Goal: Task Accomplishment & Management: Manage account settings

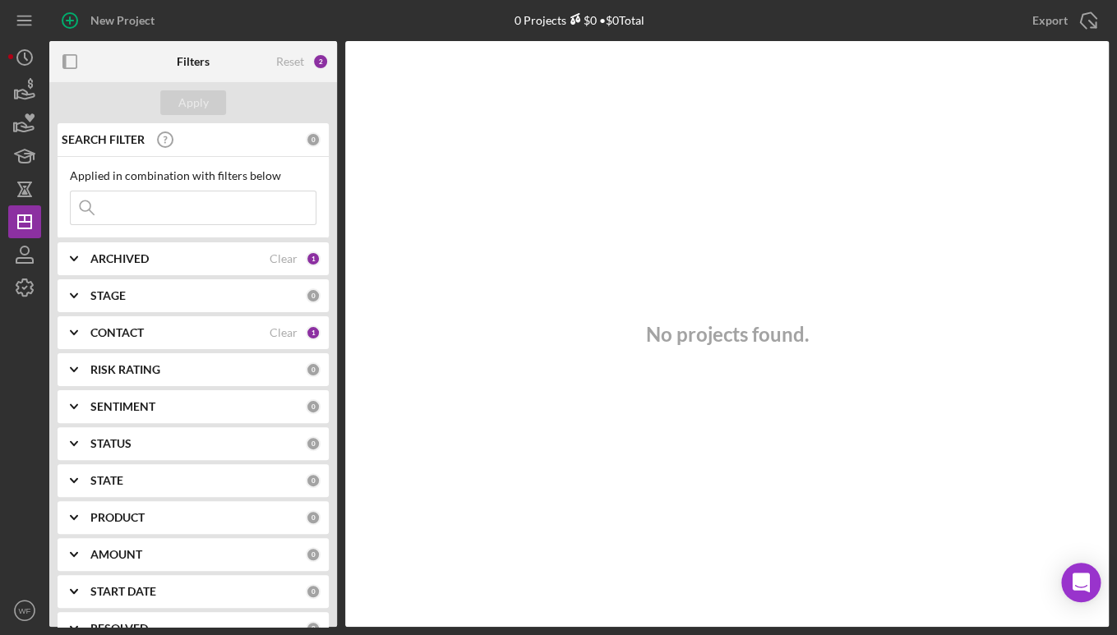
click at [145, 301] on div "STAGE" at bounding box center [197, 295] width 215 height 13
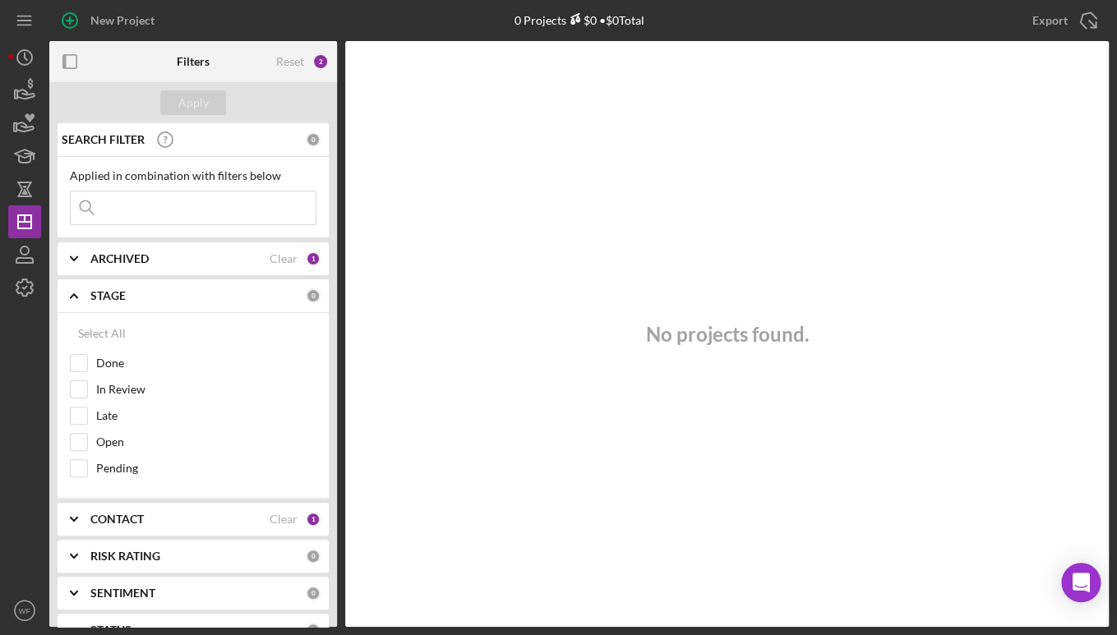
click at [158, 298] on div "STAGE" at bounding box center [197, 295] width 215 height 13
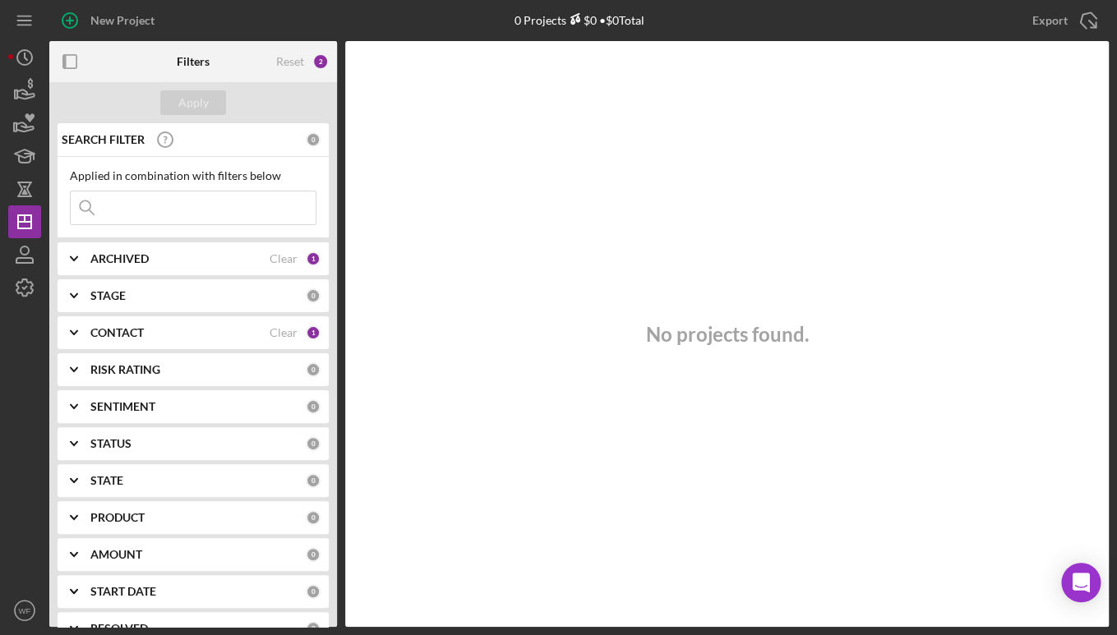
click at [150, 329] on div "CONTACT" at bounding box center [179, 332] width 179 height 13
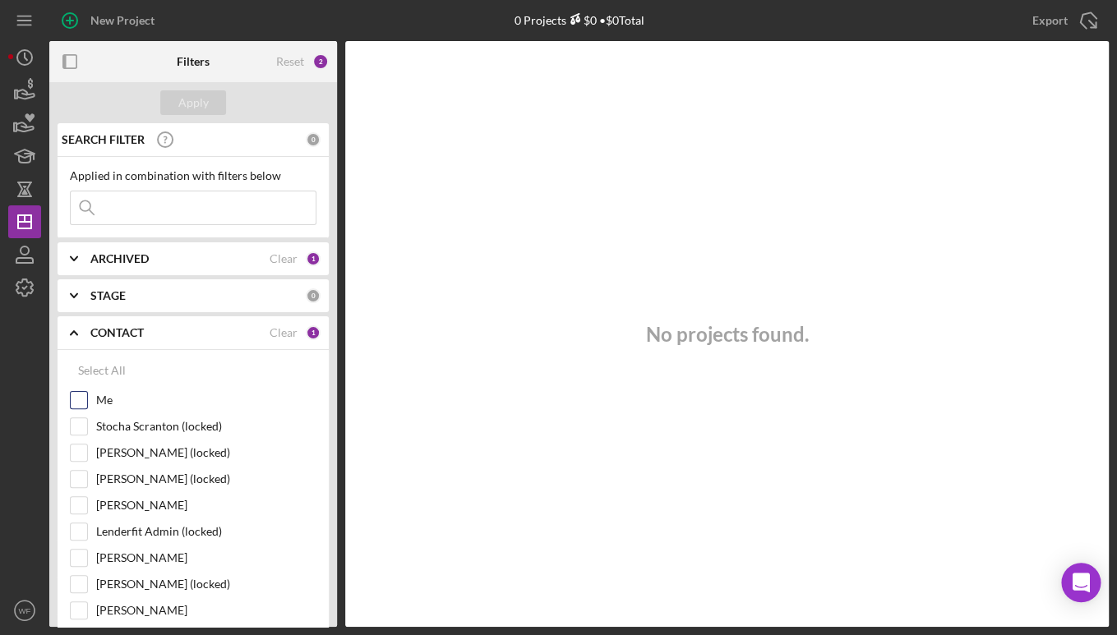
click at [104, 399] on label "Me" at bounding box center [206, 400] width 220 height 16
click at [87, 399] on input "Me" at bounding box center [79, 400] width 16 height 16
checkbox input "true"
click at [25, 599] on icon "WF" at bounding box center [24, 610] width 33 height 41
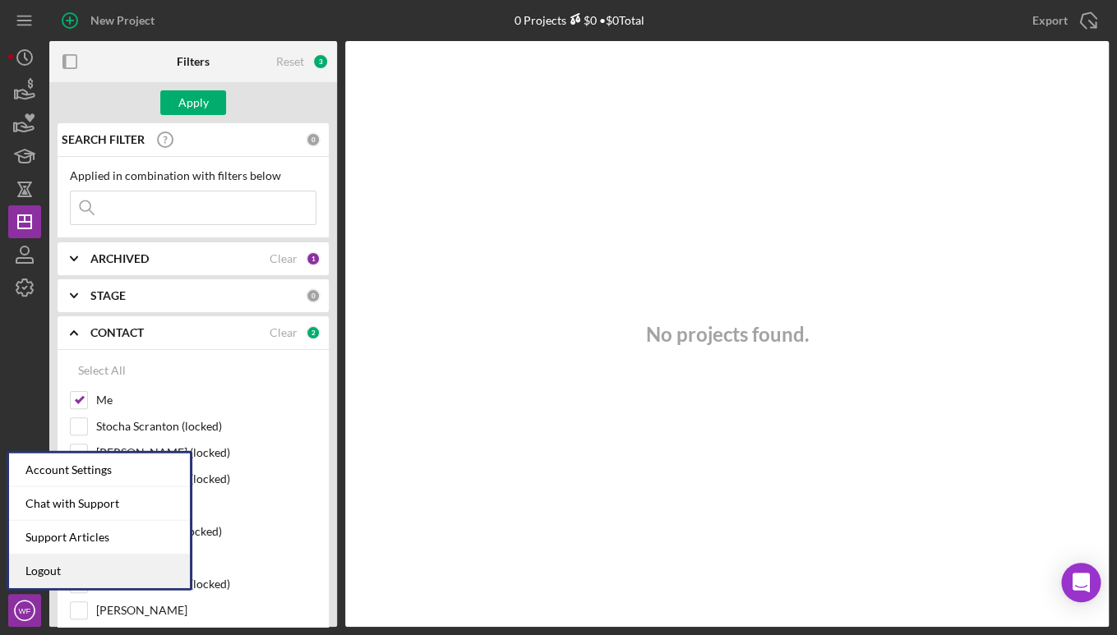
click at [110, 566] on link "Logout" at bounding box center [99, 572] width 181 height 34
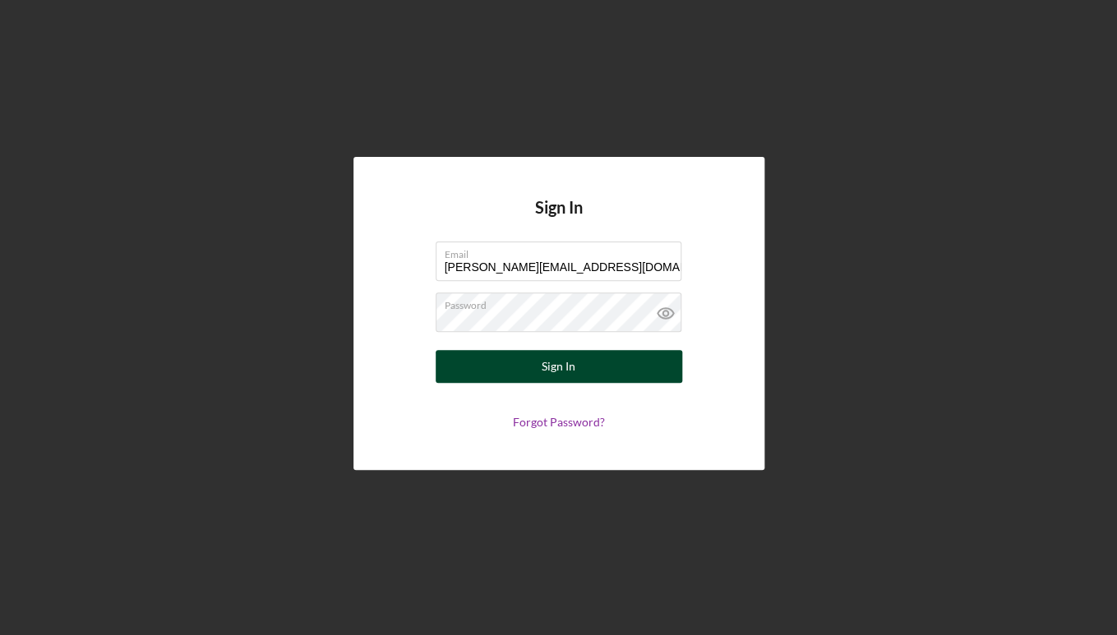
click at [592, 369] on button "Sign In" at bounding box center [559, 366] width 247 height 33
